Goal: Information Seeking & Learning: Understand process/instructions

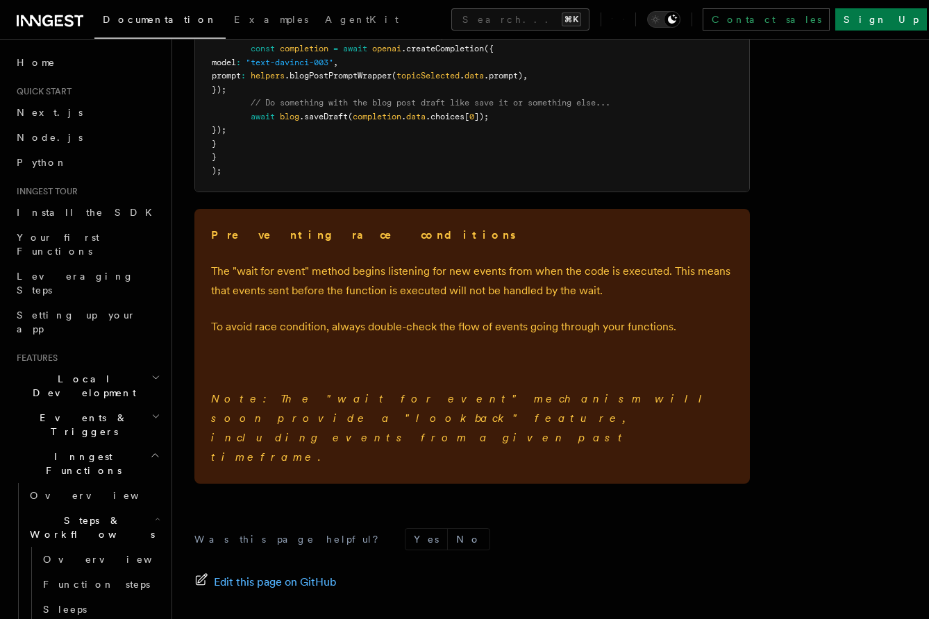
scroll to position [2098, 0]
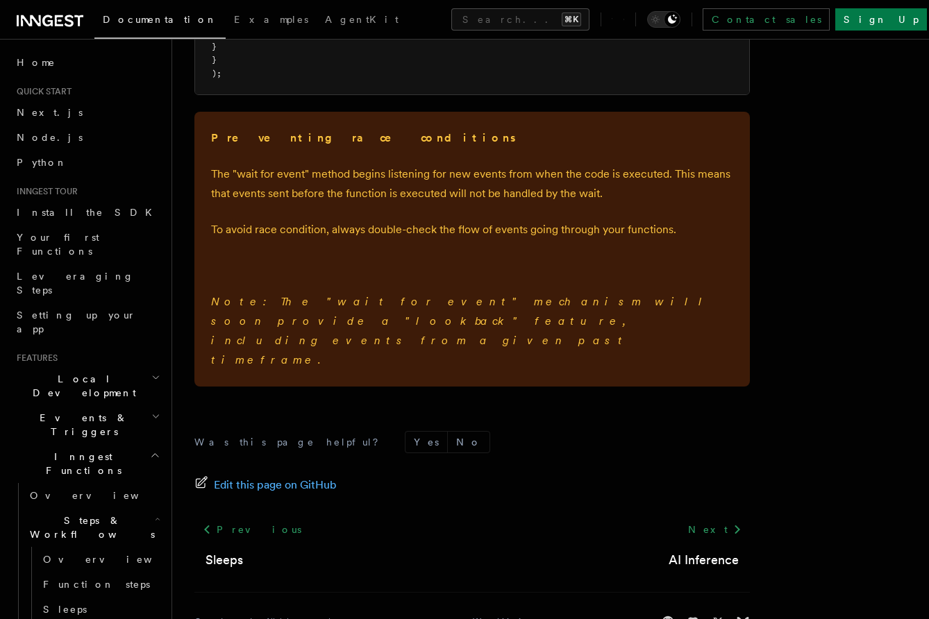
click at [557, 170] on p "The "wait for event" method begins listening for new events from when the code …" at bounding box center [472, 183] width 522 height 39
click at [554, 178] on p "The "wait for event" method begins listening for new events from when the code …" at bounding box center [472, 183] width 522 height 39
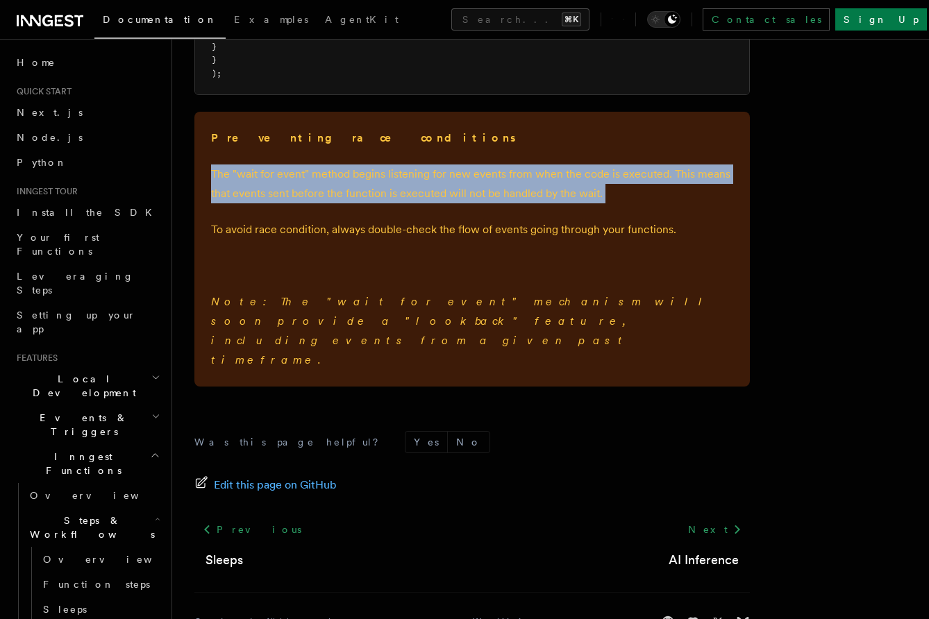
click at [554, 178] on p "The "wait for event" method begins listening for new events from when the code …" at bounding box center [472, 183] width 522 height 39
click at [553, 182] on p "The "wait for event" method begins listening for new events from when the code …" at bounding box center [472, 183] width 522 height 39
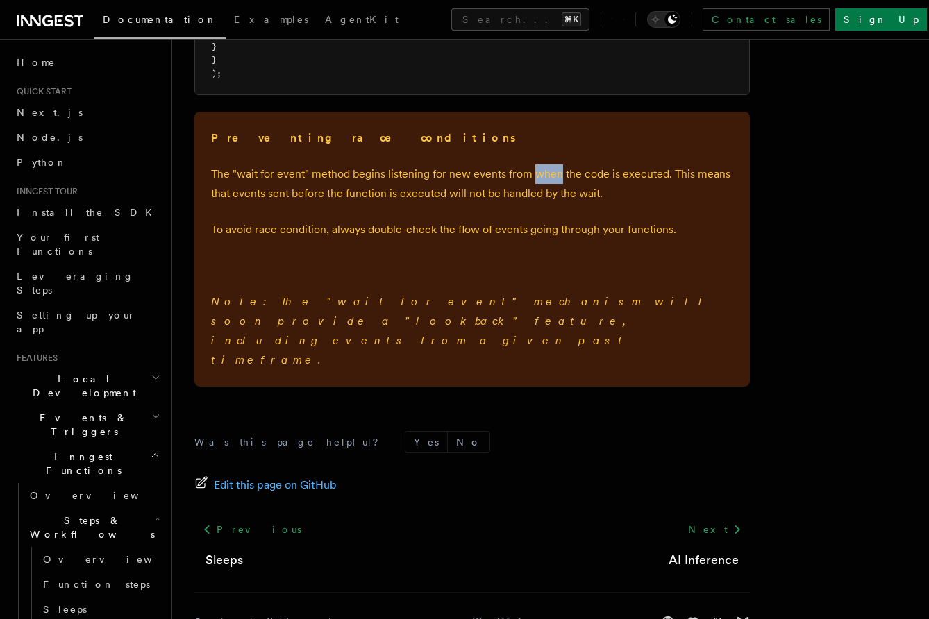
click at [553, 182] on p "The "wait for event" method begins listening for new events from when the code …" at bounding box center [472, 183] width 522 height 39
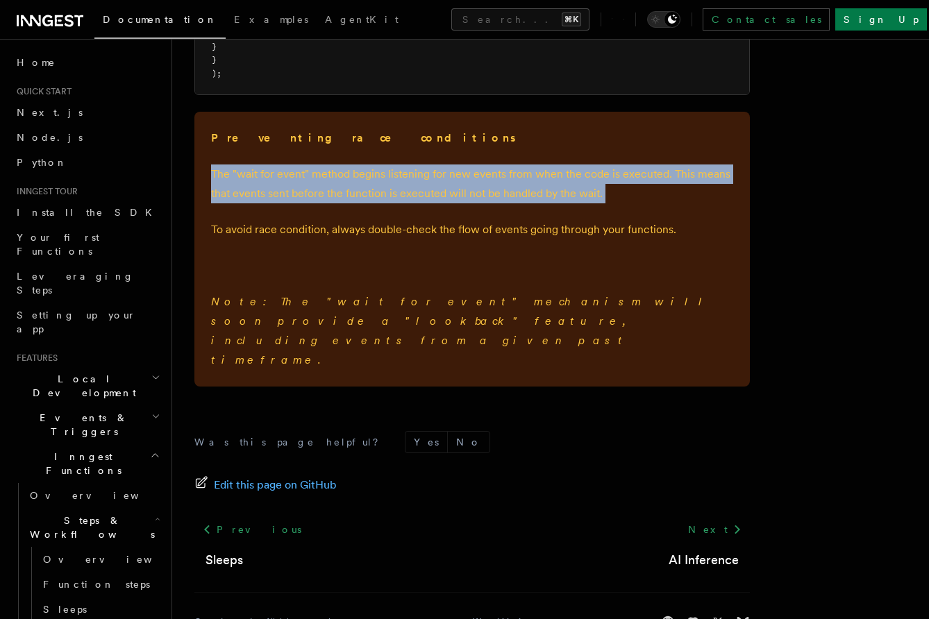
click at [553, 182] on p "The "wait for event" method begins listening for new events from when the code …" at bounding box center [472, 183] width 522 height 39
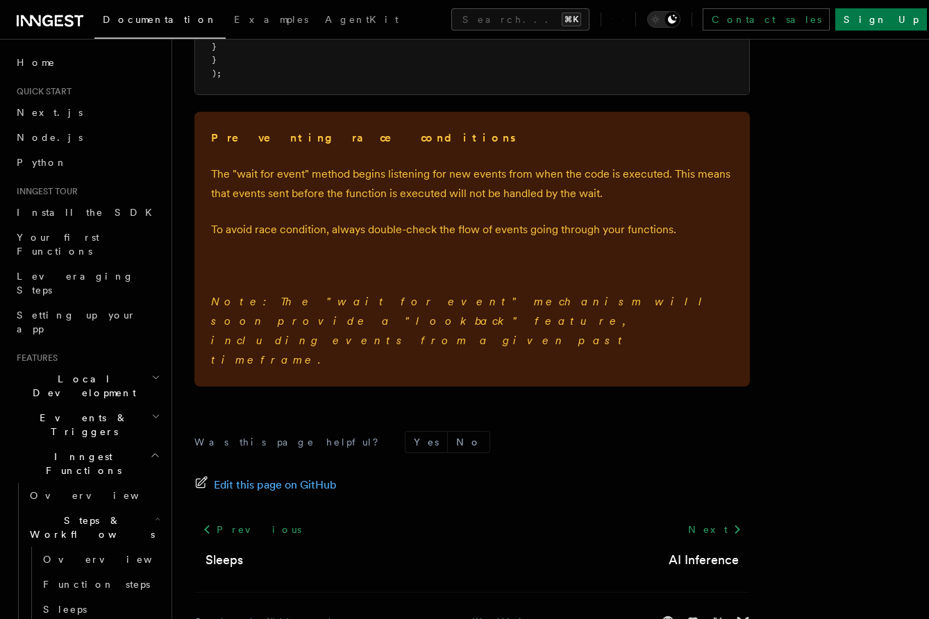
click at [518, 182] on p "The "wait for event" method begins listening for new events from when the code …" at bounding box center [472, 183] width 522 height 39
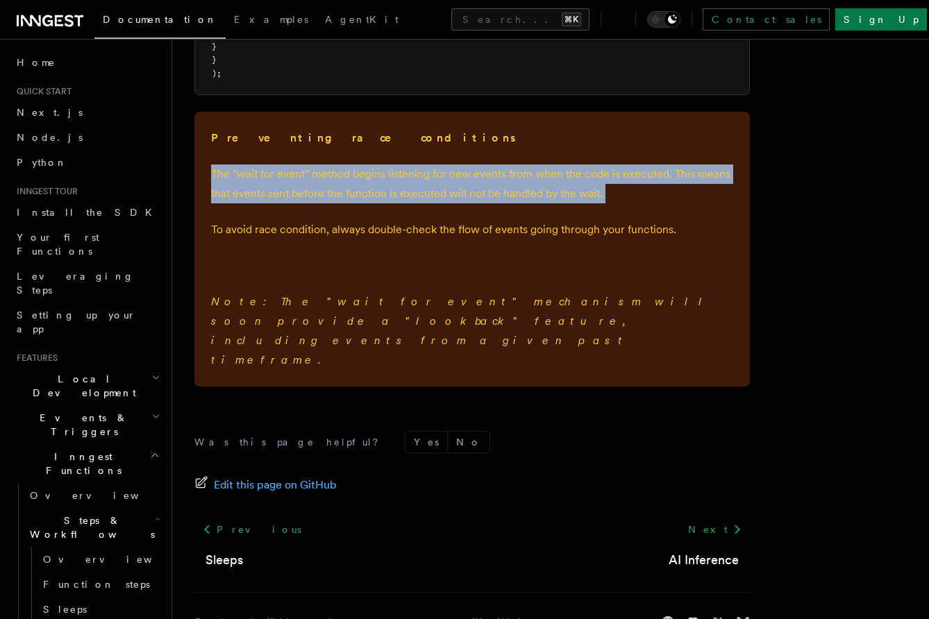
click at [518, 182] on p "The "wait for event" method begins listening for new events from when the code …" at bounding box center [472, 183] width 522 height 39
click at [535, 182] on p "The "wait for event" method begins listening for new events from when the code …" at bounding box center [472, 183] width 522 height 39
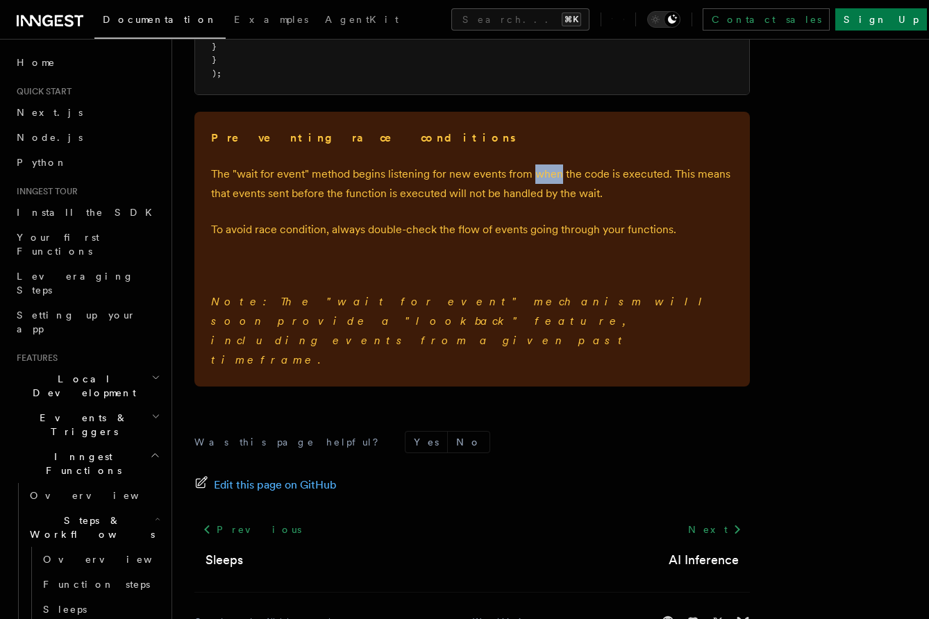
click at [535, 182] on p "The "wait for event" method begins listening for new events from when the code …" at bounding box center [472, 183] width 522 height 39
click at [547, 182] on p "The "wait for event" method begins listening for new events from when the code …" at bounding box center [472, 183] width 522 height 39
click at [568, 182] on p "The "wait for event" method begins listening for new events from when the code …" at bounding box center [472, 183] width 522 height 39
click at [570, 180] on p "The "wait for event" method begins listening for new events from when the code …" at bounding box center [472, 183] width 522 height 39
click at [584, 180] on p "The "wait for event" method begins listening for new events from when the code …" at bounding box center [472, 183] width 522 height 39
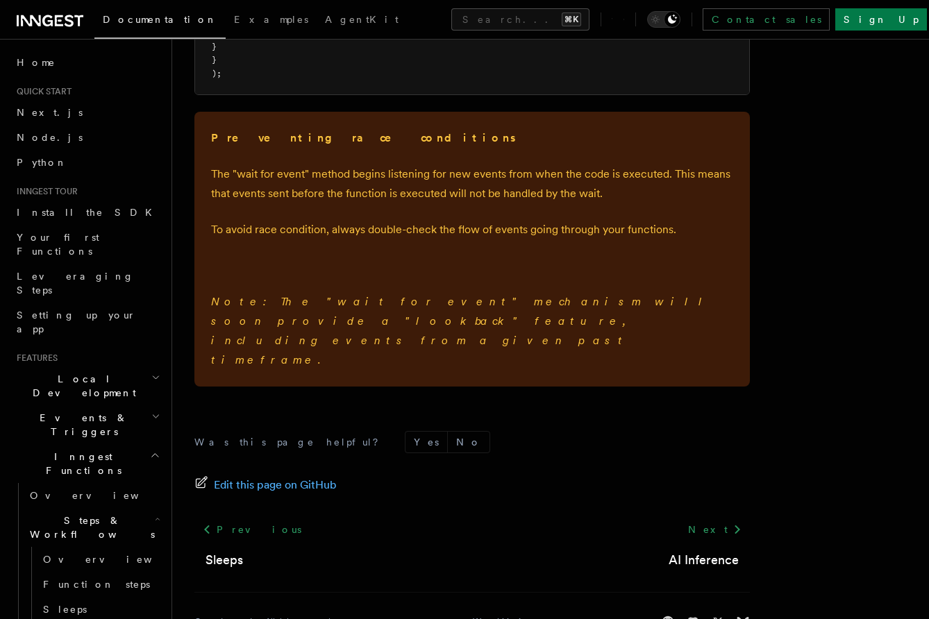
click at [586, 180] on p "The "wait for event" method begins listening for new events from when the code …" at bounding box center [472, 183] width 522 height 39
click at [595, 199] on p "The "wait for event" method begins listening for new events from when the code …" at bounding box center [472, 183] width 522 height 39
click at [587, 199] on p "The "wait for event" method begins listening for new events from when the code …" at bounding box center [472, 183] width 522 height 39
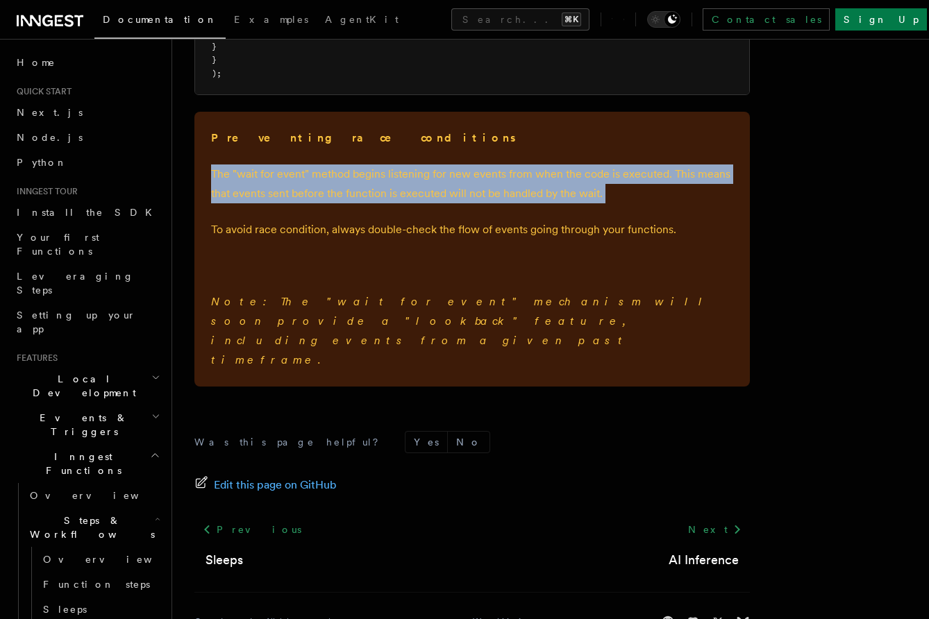
click at [587, 199] on p "The "wait for event" method begins listening for new events from when the code …" at bounding box center [472, 183] width 522 height 39
click at [589, 201] on p "The "wait for event" method begins listening for new events from when the code …" at bounding box center [472, 183] width 522 height 39
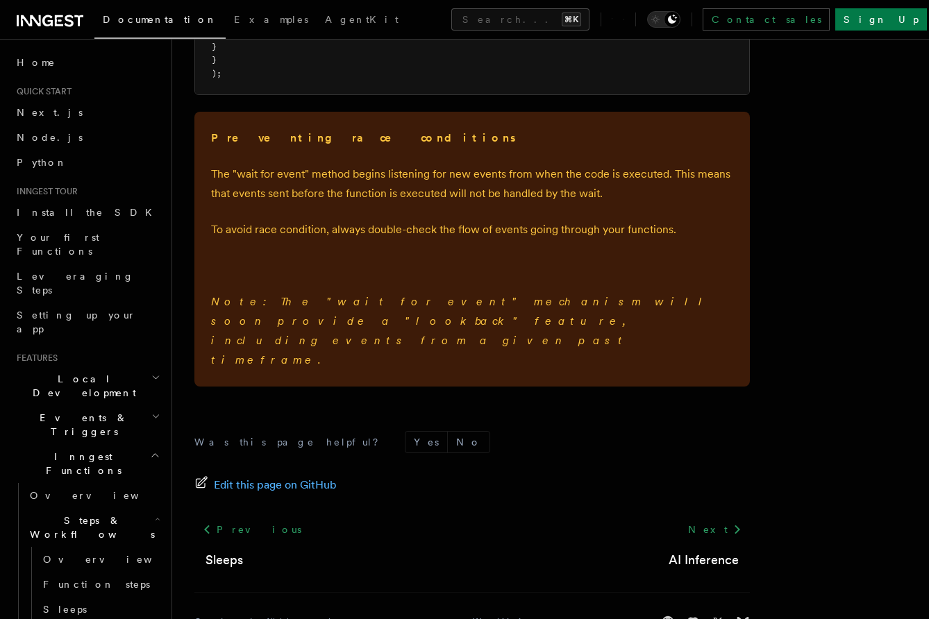
click at [582, 176] on p "The "wait for event" method begins listening for new events from when the code …" at bounding box center [472, 183] width 522 height 39
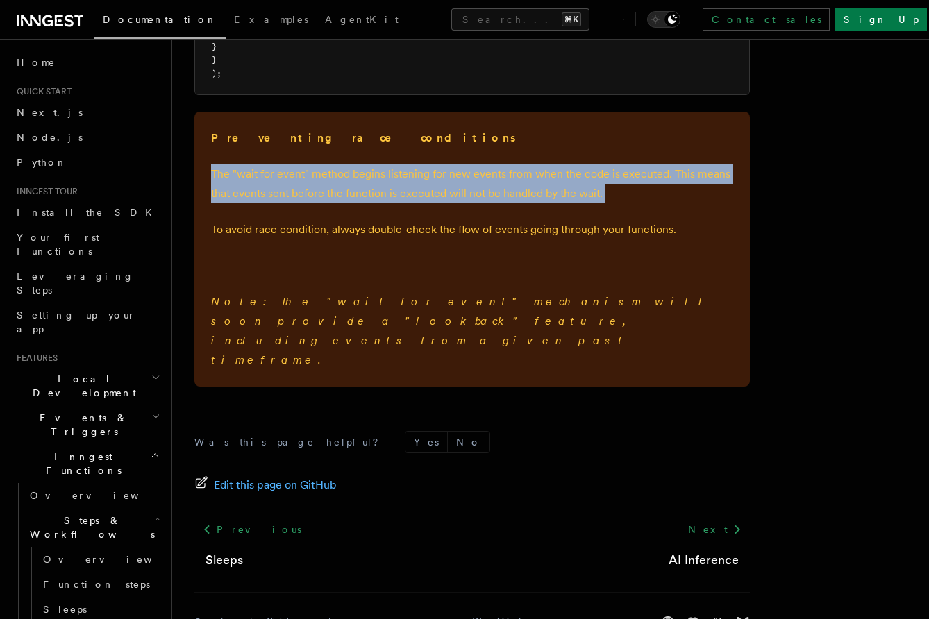
click at [582, 176] on p "The "wait for event" method begins listening for new events from when the code …" at bounding box center [472, 183] width 522 height 39
click at [582, 185] on p "The "wait for event" method begins listening for new events from when the code …" at bounding box center [472, 183] width 522 height 39
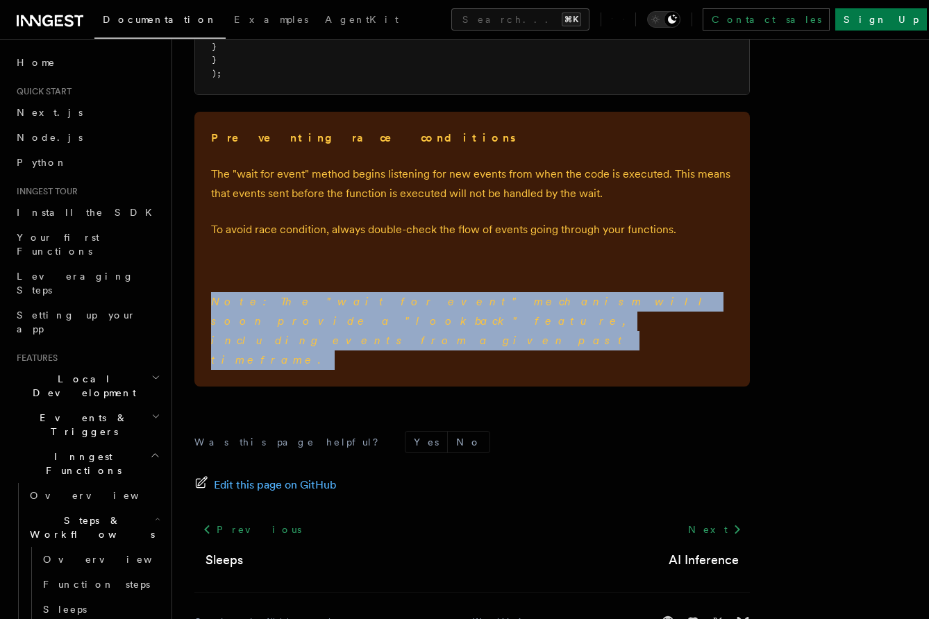
drag, startPoint x: 203, startPoint y: 305, endPoint x: 332, endPoint y: 330, distance: 130.8
click at [332, 330] on div "Preventing race conditions The "wait for event" method begins listening for new…" at bounding box center [471, 249] width 555 height 275
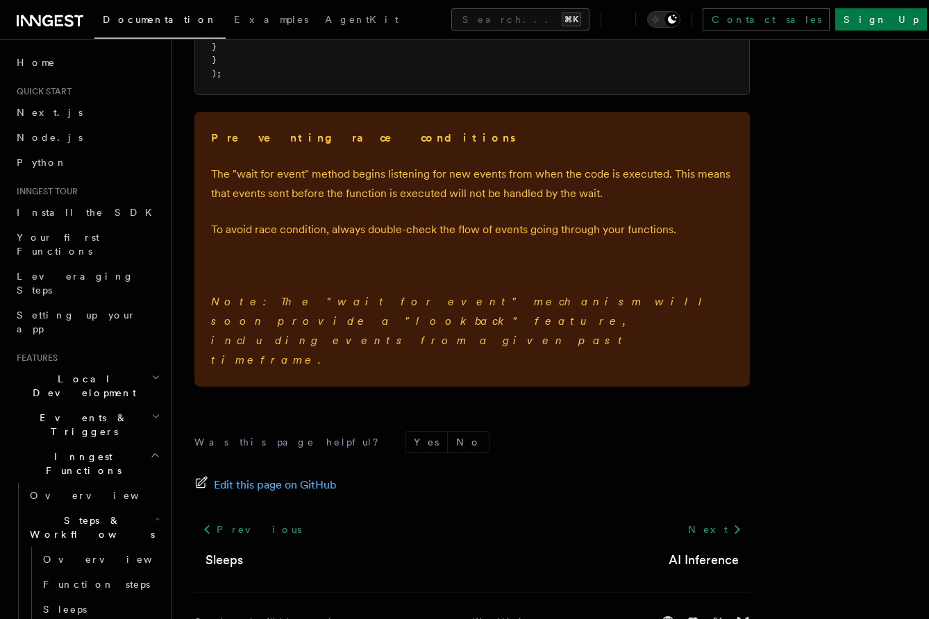
click at [336, 328] on p "Note: The "wait for event" mechanism will soon provide a "lookback" feature, in…" at bounding box center [472, 331] width 522 height 78
click at [366, 312] on p "Note: The "wait for event" mechanism will soon provide a "lookback" feature, in…" at bounding box center [472, 331] width 522 height 78
click at [561, 304] on em "Note: The "wait for event" mechanism will soon provide a "lookback" feature, in…" at bounding box center [461, 330] width 501 height 71
click at [563, 305] on em "Note: The "wait for event" mechanism will soon provide a "lookback" feature, in…" at bounding box center [461, 330] width 501 height 71
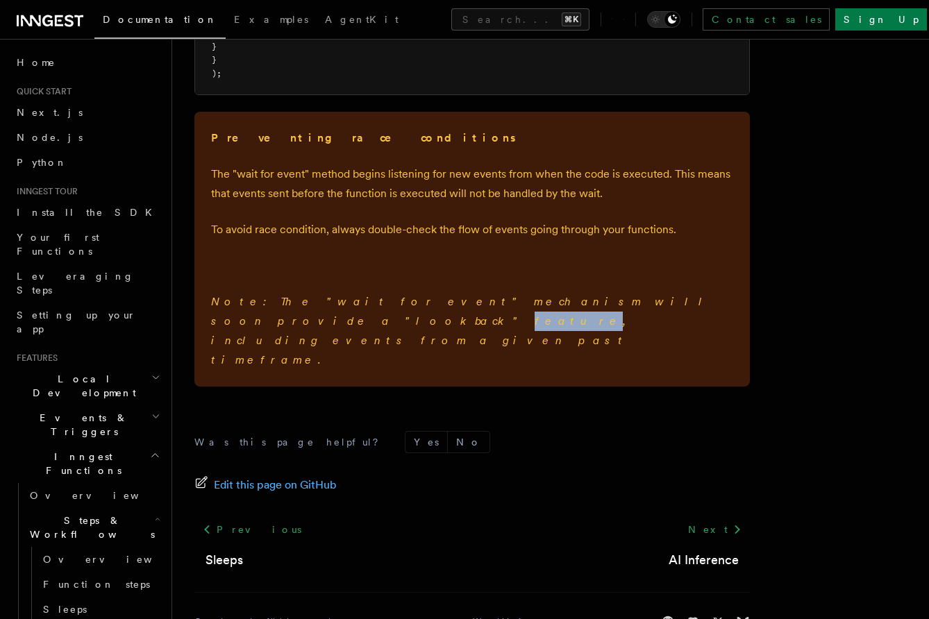
click at [568, 308] on em "Note: The "wait for event" mechanism will soon provide a "lookback" feature, in…" at bounding box center [461, 330] width 501 height 71
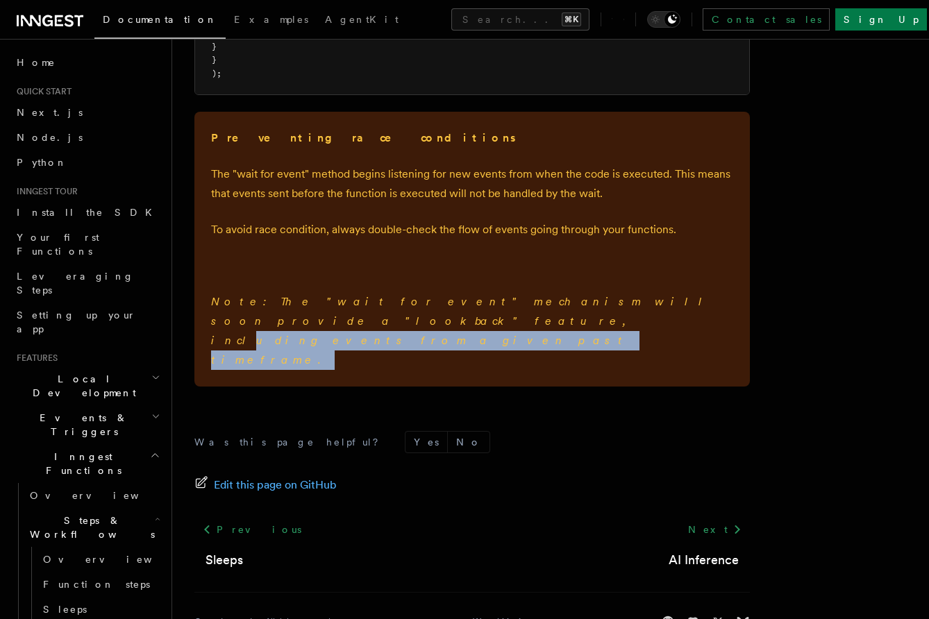
drag, startPoint x: 604, startPoint y: 307, endPoint x: 613, endPoint y: 339, distance: 33.2
click at [613, 339] on div "Preventing race conditions The "wait for event" method begins listening for new…" at bounding box center [471, 249] width 555 height 275
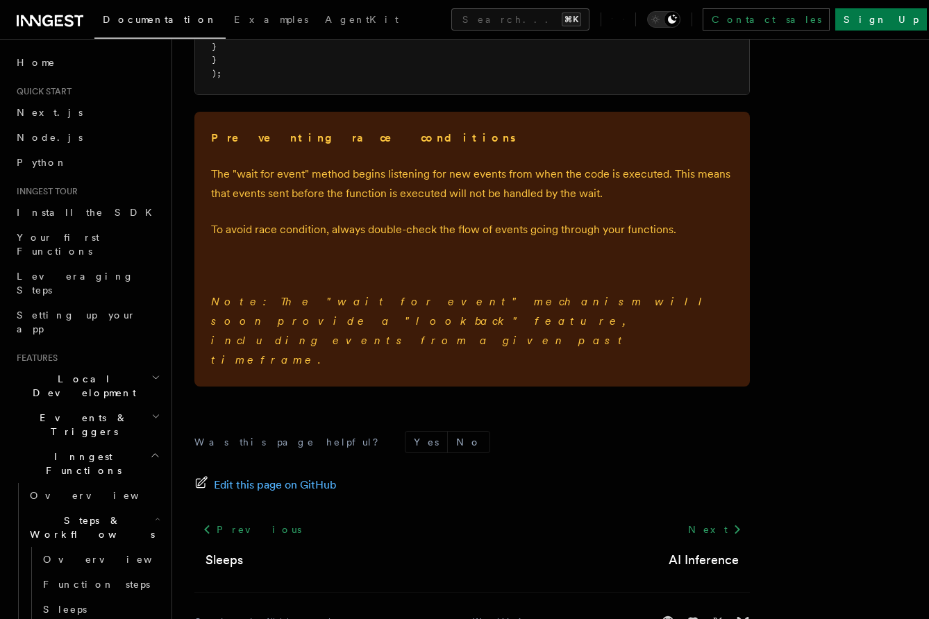
click at [622, 321] on p "Note: The "wait for event" mechanism will soon provide a "lookback" feature, in…" at bounding box center [472, 331] width 522 height 78
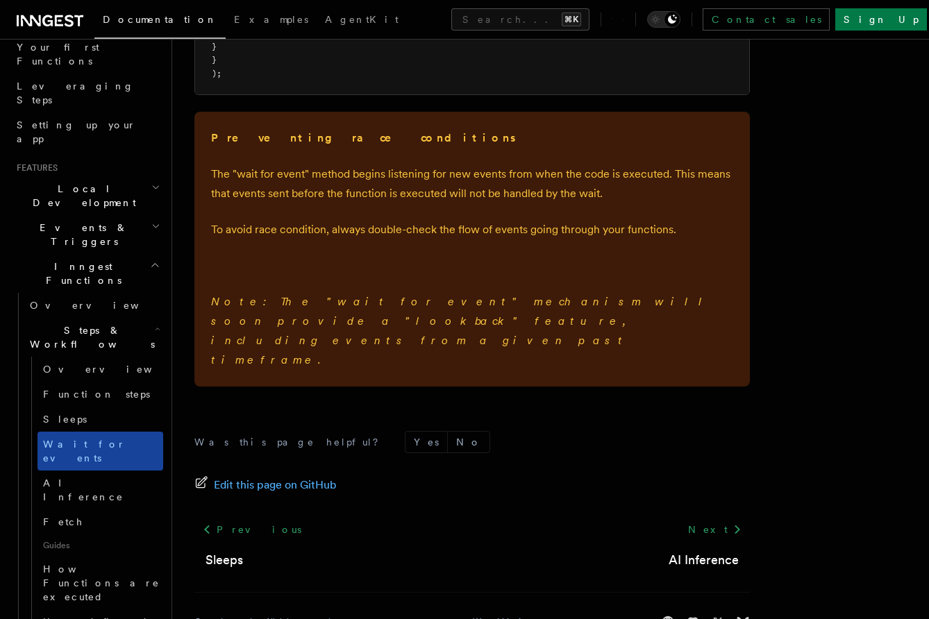
scroll to position [174, 0]
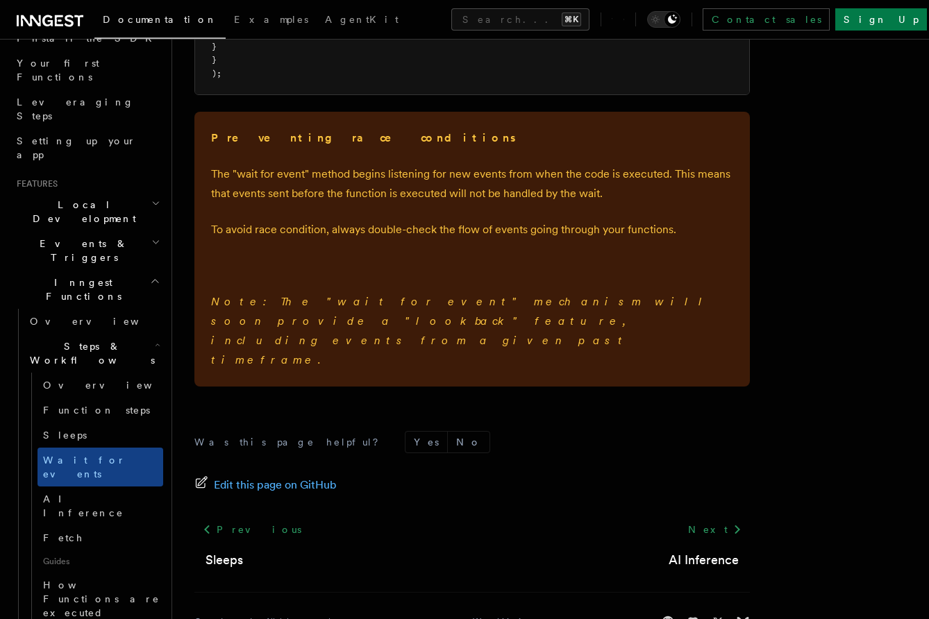
click at [548, 226] on p "To avoid race condition, always double-check the flow of events going through y…" at bounding box center [472, 229] width 522 height 19
